Goal: Task Accomplishment & Management: Use online tool/utility

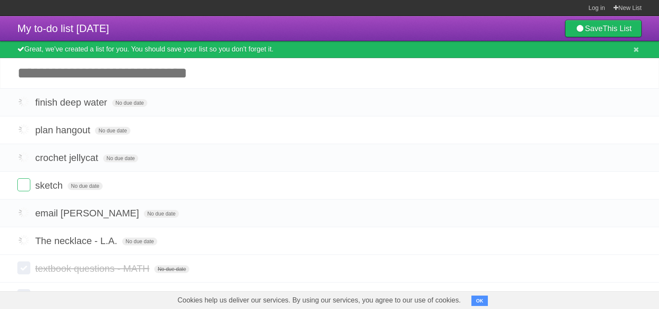
scroll to position [30, 0]
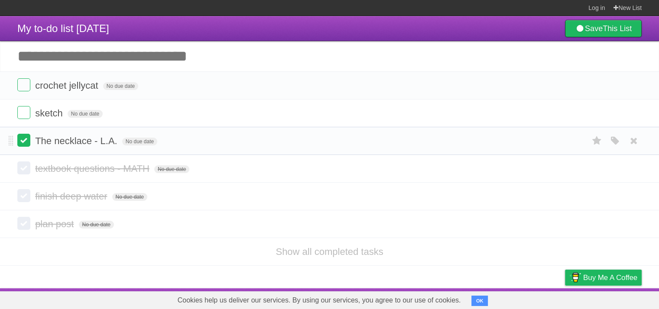
click at [29, 146] on label at bounding box center [23, 140] width 13 height 13
click at [26, 89] on label at bounding box center [23, 84] width 13 height 13
